Goal: Find specific page/section: Find specific page/section

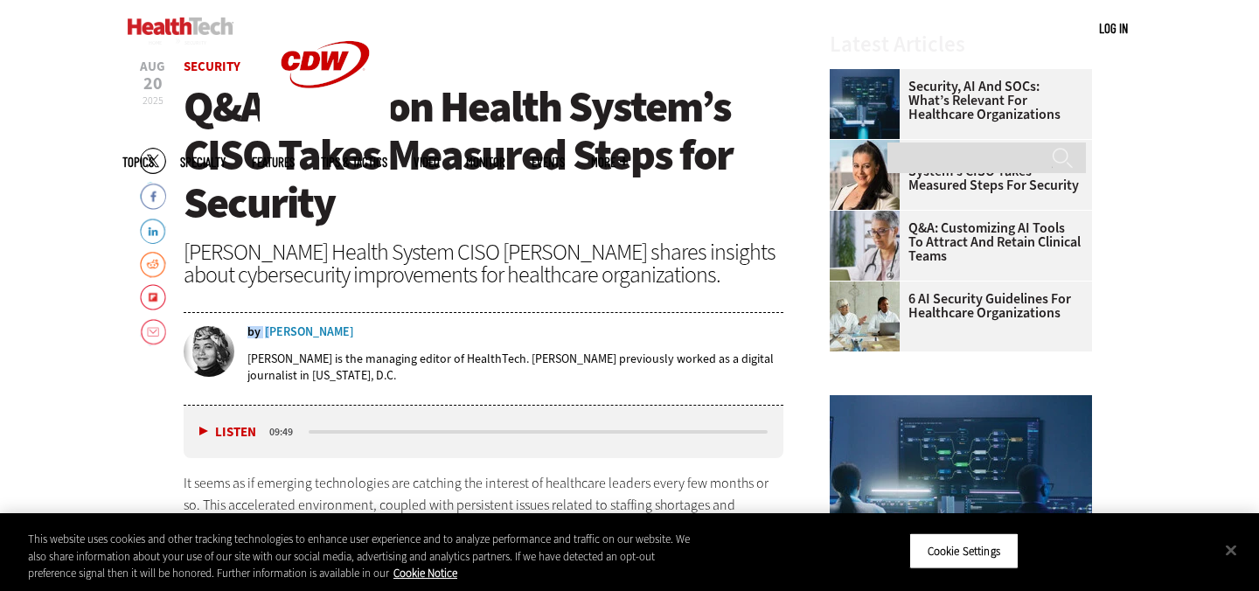
drag, startPoint x: 336, startPoint y: 333, endPoint x: 274, endPoint y: 333, distance: 62.1
click at [274, 333] on div "by [PERSON_NAME]" at bounding box center [515, 332] width 536 height 12
drag, startPoint x: 315, startPoint y: 328, endPoint x: 288, endPoint y: 326, distance: 27.2
click at [288, 326] on div "by [PERSON_NAME]" at bounding box center [515, 332] width 536 height 12
click at [291, 313] on div "by [PERSON_NAME] [PERSON_NAME] is the managing editor of HealthTech. [PERSON_NA…" at bounding box center [484, 359] width 600 height 94
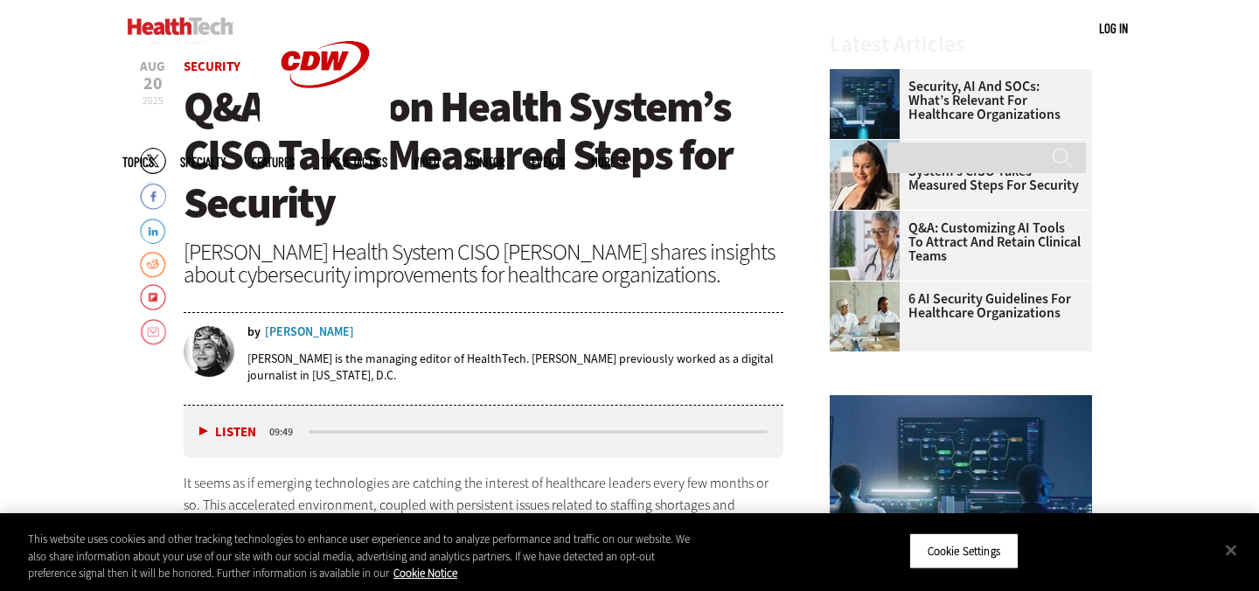
click at [270, 333] on div "[PERSON_NAME]" at bounding box center [309, 332] width 89 height 12
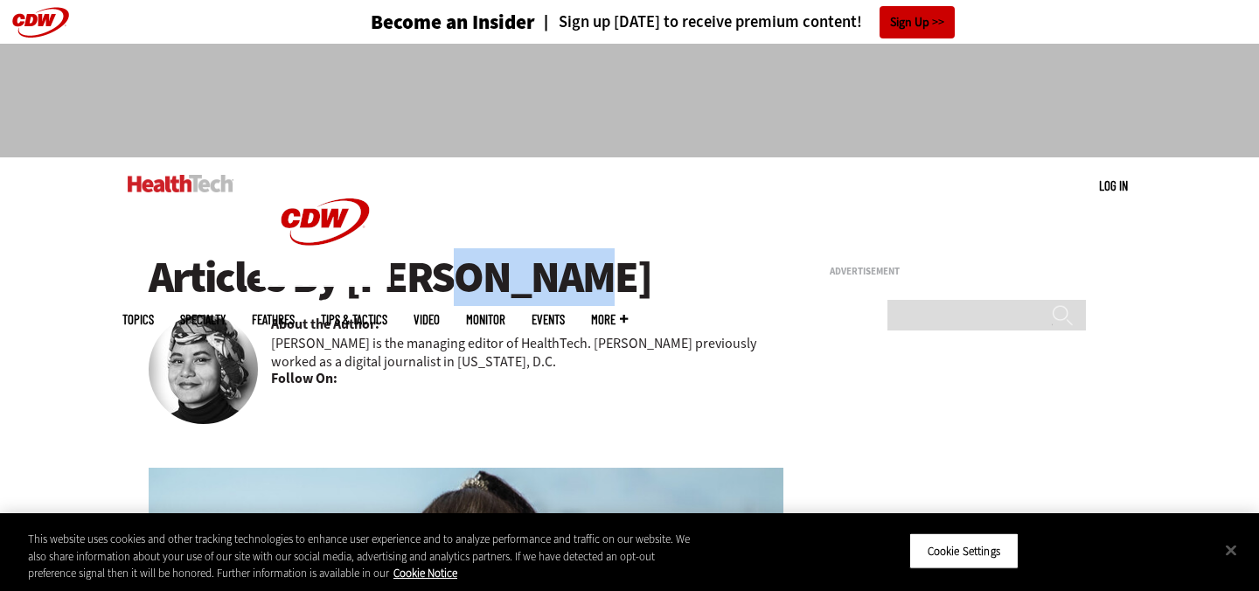
click at [397, 257] on h1 "Articles By Teta Alim" at bounding box center [466, 278] width 635 height 48
drag, startPoint x: 353, startPoint y: 269, endPoint x: 501, endPoint y: 292, distance: 149.5
click at [501, 292] on h1 "Articles By Teta Alim" at bounding box center [466, 278] width 635 height 48
copy h1 "[PERSON_NAME]"
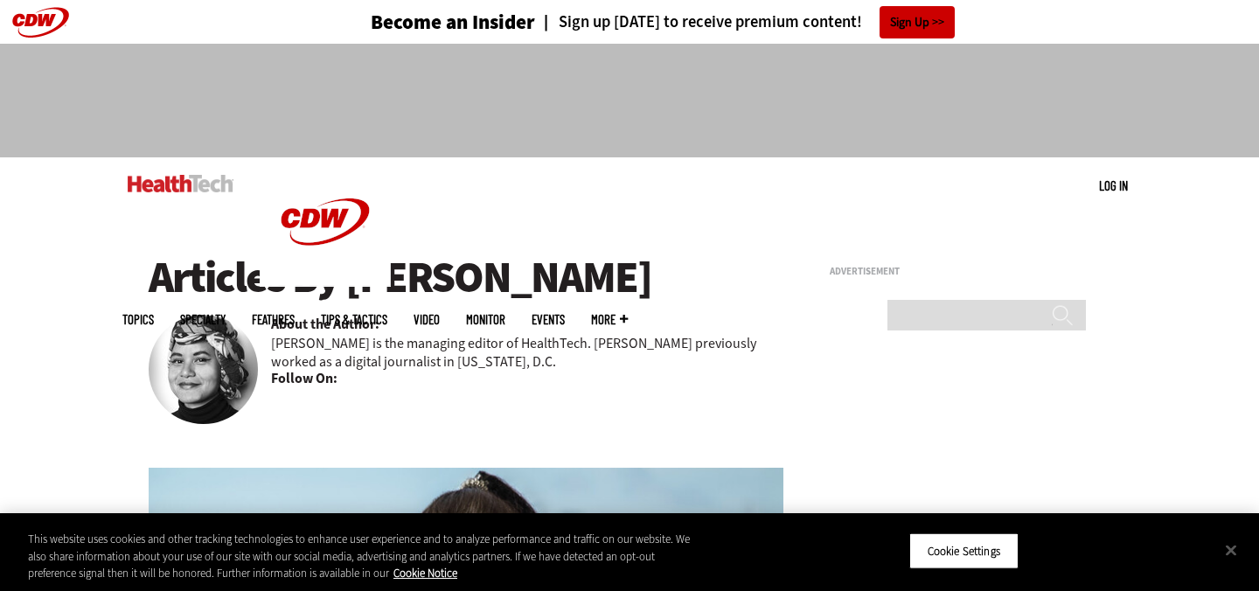
click at [561, 254] on h1 "Articles By Teta Alim" at bounding box center [466, 278] width 635 height 48
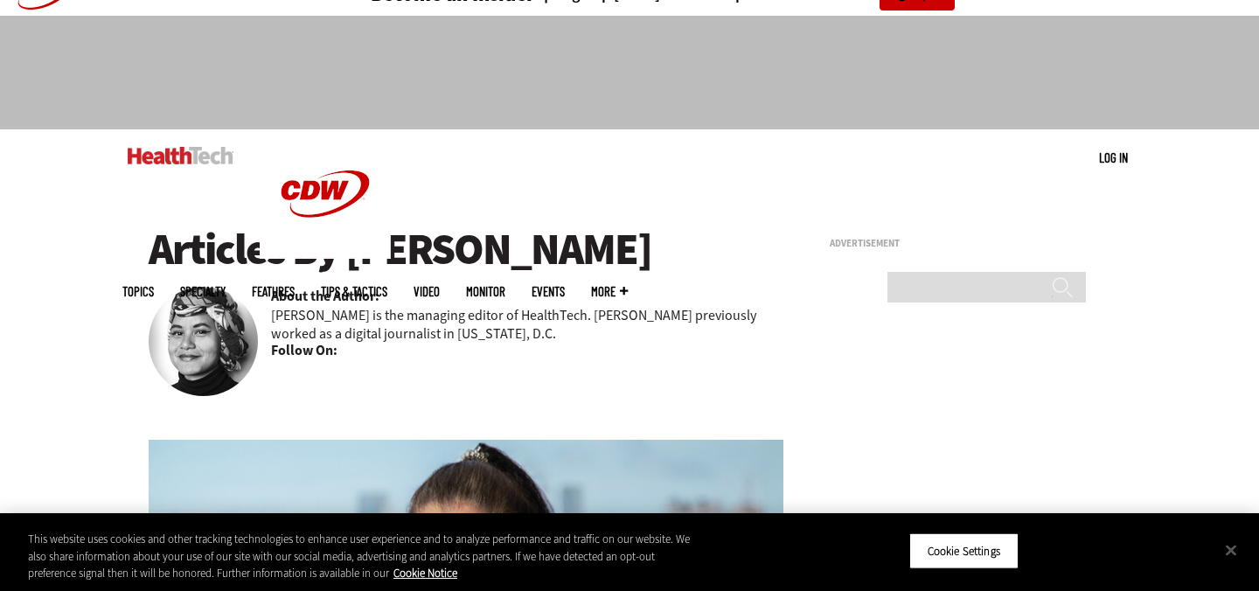
scroll to position [36, 0]
